Goal: Task Accomplishment & Management: Manage account settings

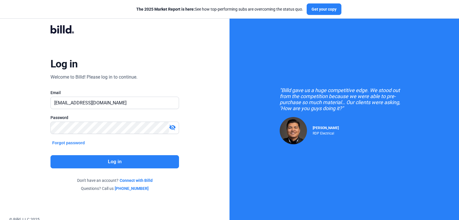
click at [123, 161] on button "Log in" at bounding box center [114, 161] width 128 height 13
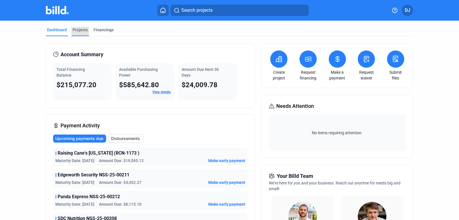
click at [81, 29] on div "Projects" at bounding box center [80, 30] width 15 height 6
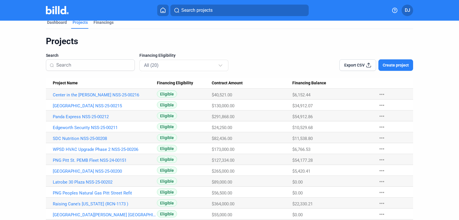
scroll to position [5, 0]
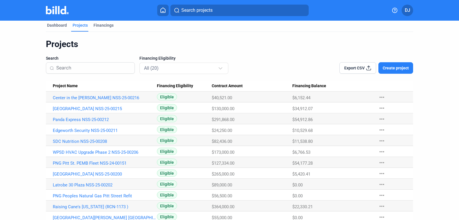
click at [79, 71] on input at bounding box center [93, 68] width 75 height 12
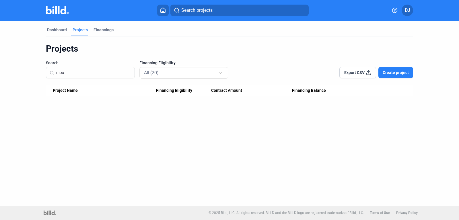
scroll to position [0, 0]
type input "moon"
drag, startPoint x: 89, startPoint y: 73, endPoint x: 34, endPoint y: 66, distance: 54.9
click at [56, 67] on input "moon" at bounding box center [93, 73] width 75 height 12
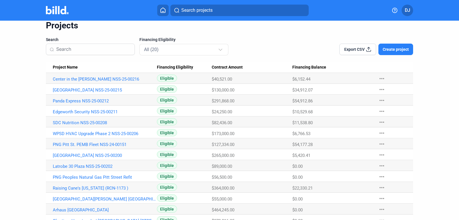
scroll to position [24, 0]
click at [110, 65] on div "Project Name" at bounding box center [105, 67] width 104 height 5
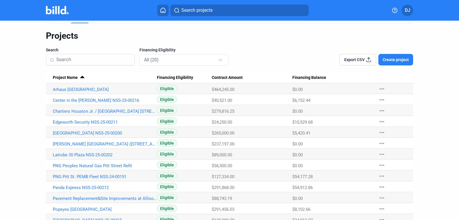
scroll to position [30, 0]
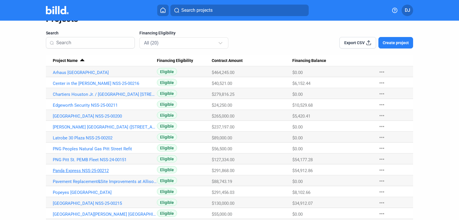
drag, startPoint x: 52, startPoint y: 173, endPoint x: 111, endPoint y: 172, distance: 59.6
click at [111, 172] on Name "Panda Express NSS-25-00212" at bounding box center [101, 169] width 111 height 11
copy link "Panda Express NSS-25-00212"
click at [69, 169] on link "Panda Express NSS-25-00212" at bounding box center [105, 170] width 104 height 5
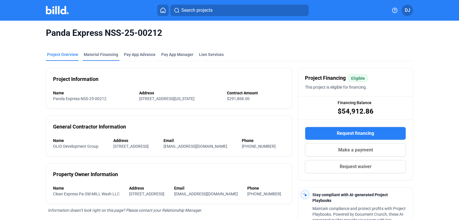
click at [96, 54] on div "Material Financing" at bounding box center [101, 55] width 34 height 6
